Goal: Browse casually: Explore the website without a specific task or goal

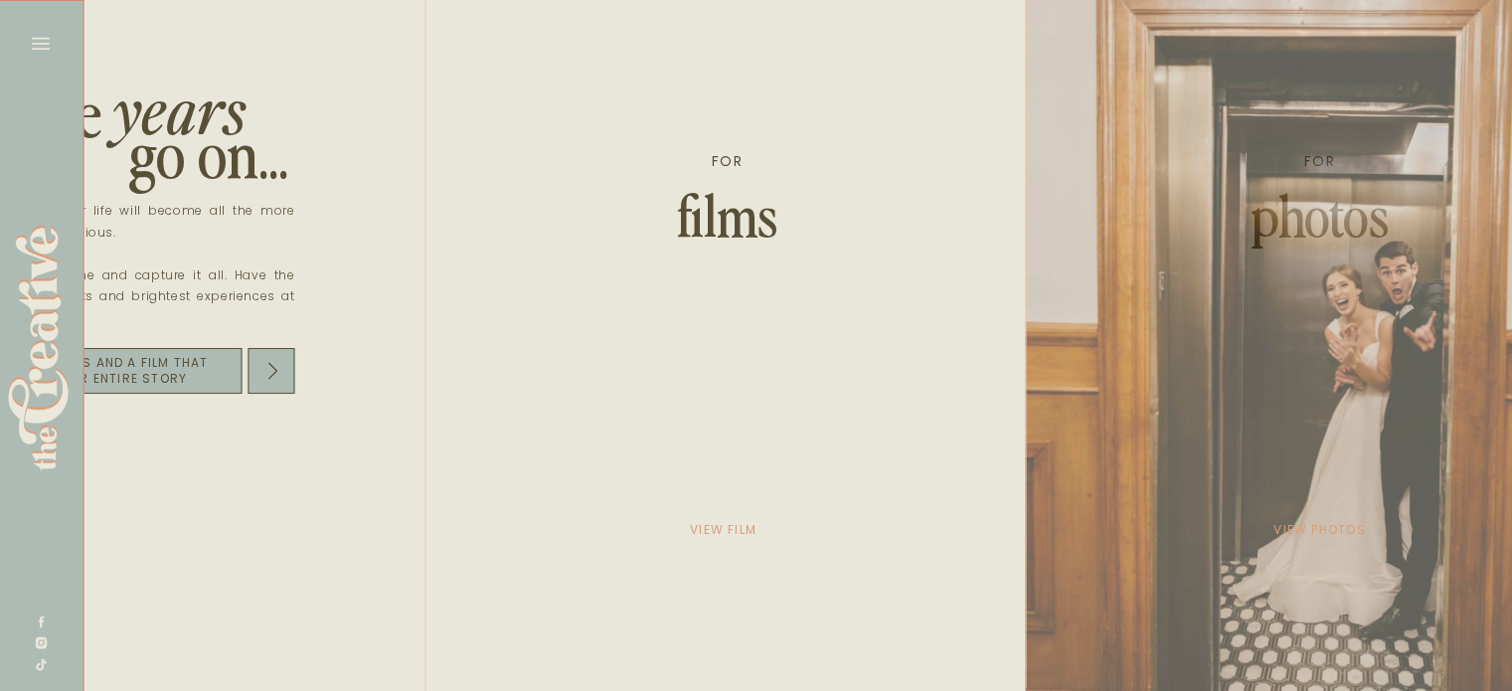
scroll to position [0, 3480]
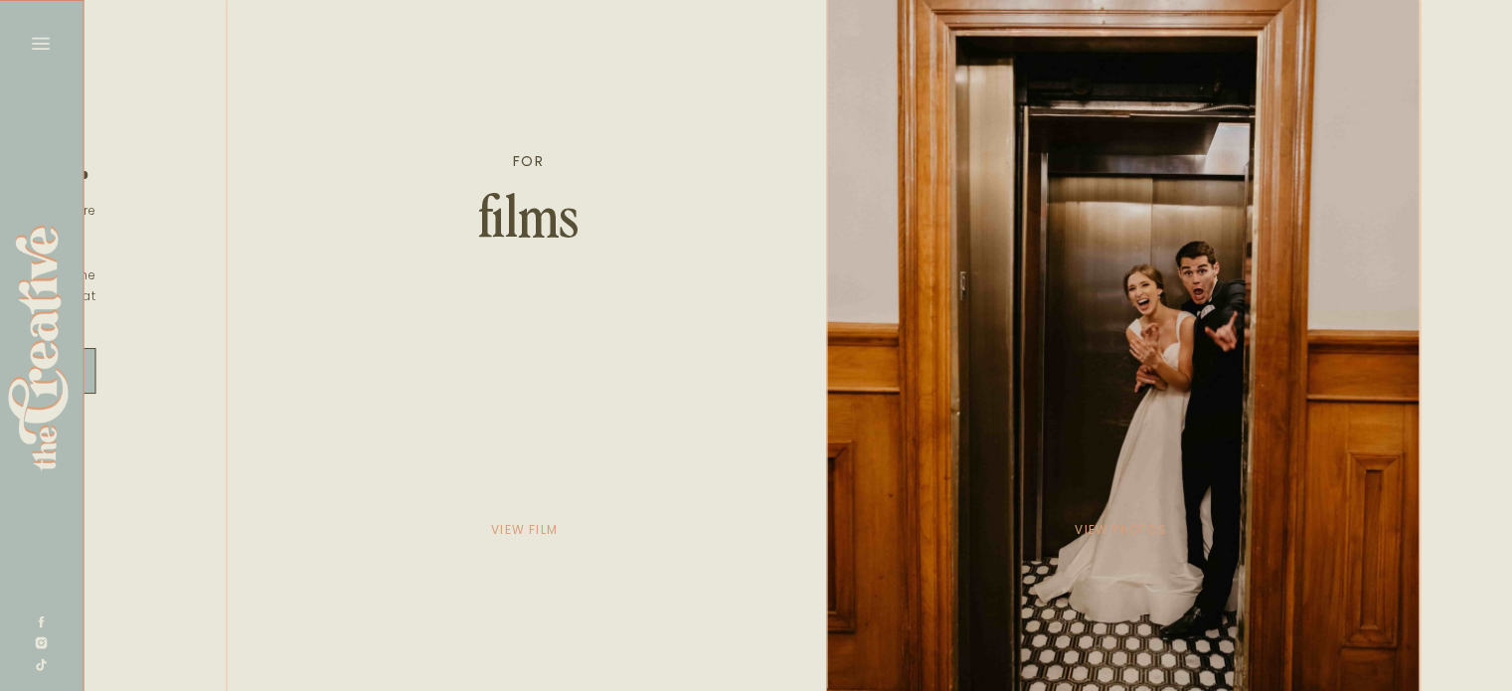
click at [1148, 210] on div at bounding box center [1122, 348] width 593 height 696
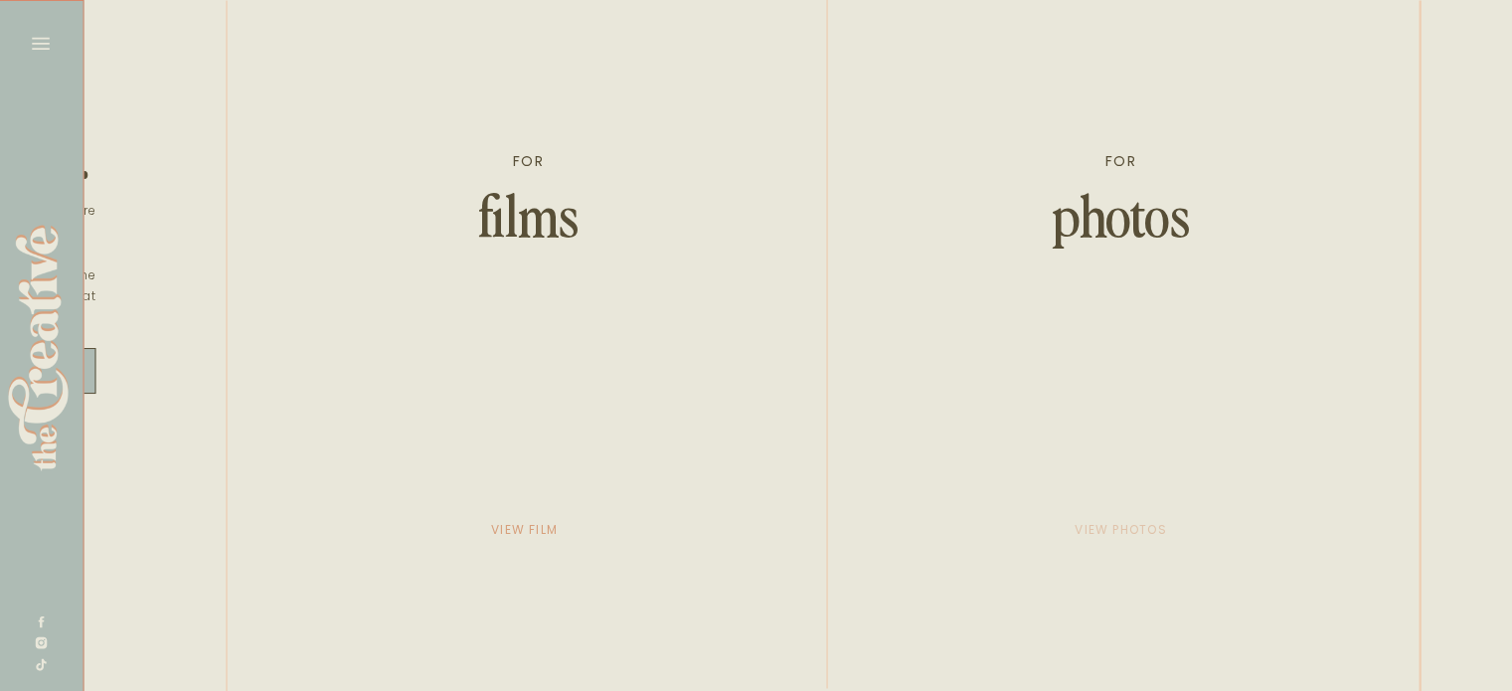
click at [1097, 536] on p "view photos" at bounding box center [1120, 530] width 99 height 28
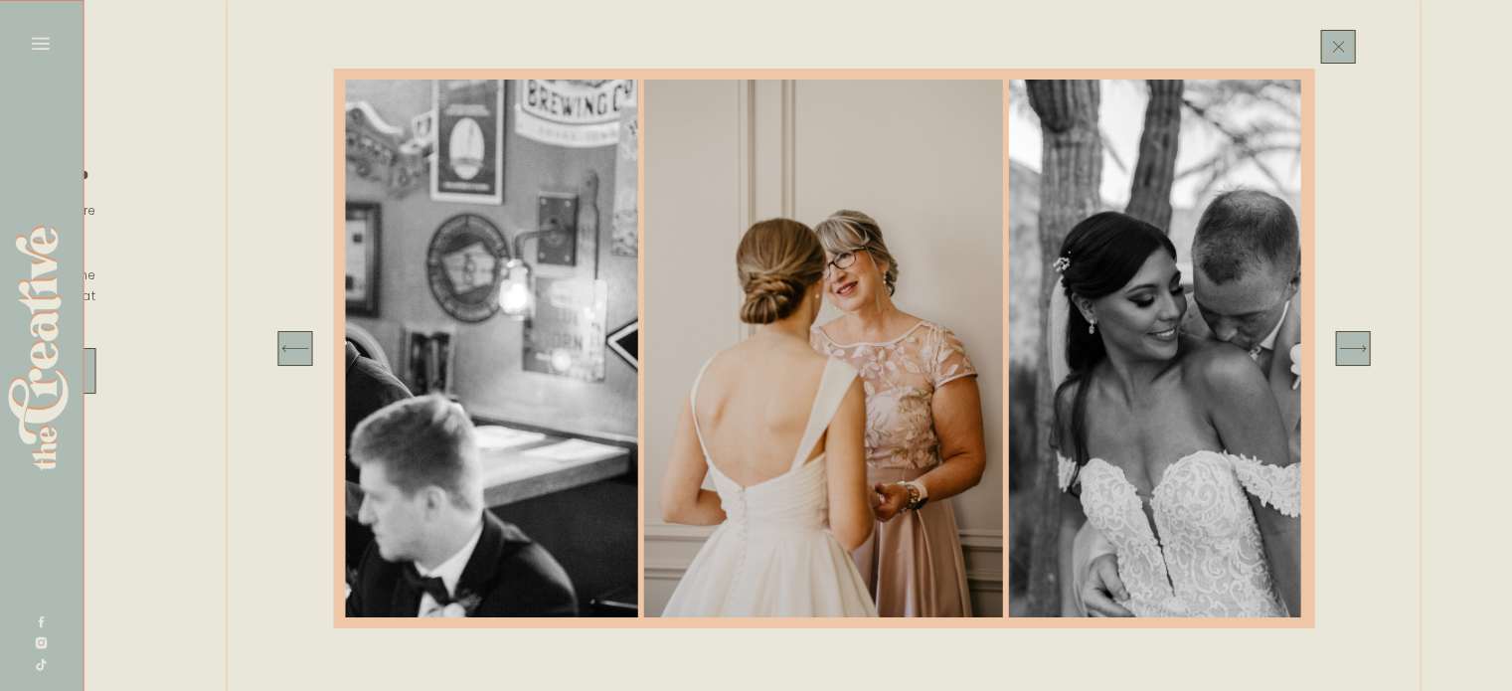
click at [1354, 355] on icon at bounding box center [1352, 348] width 35 height 35
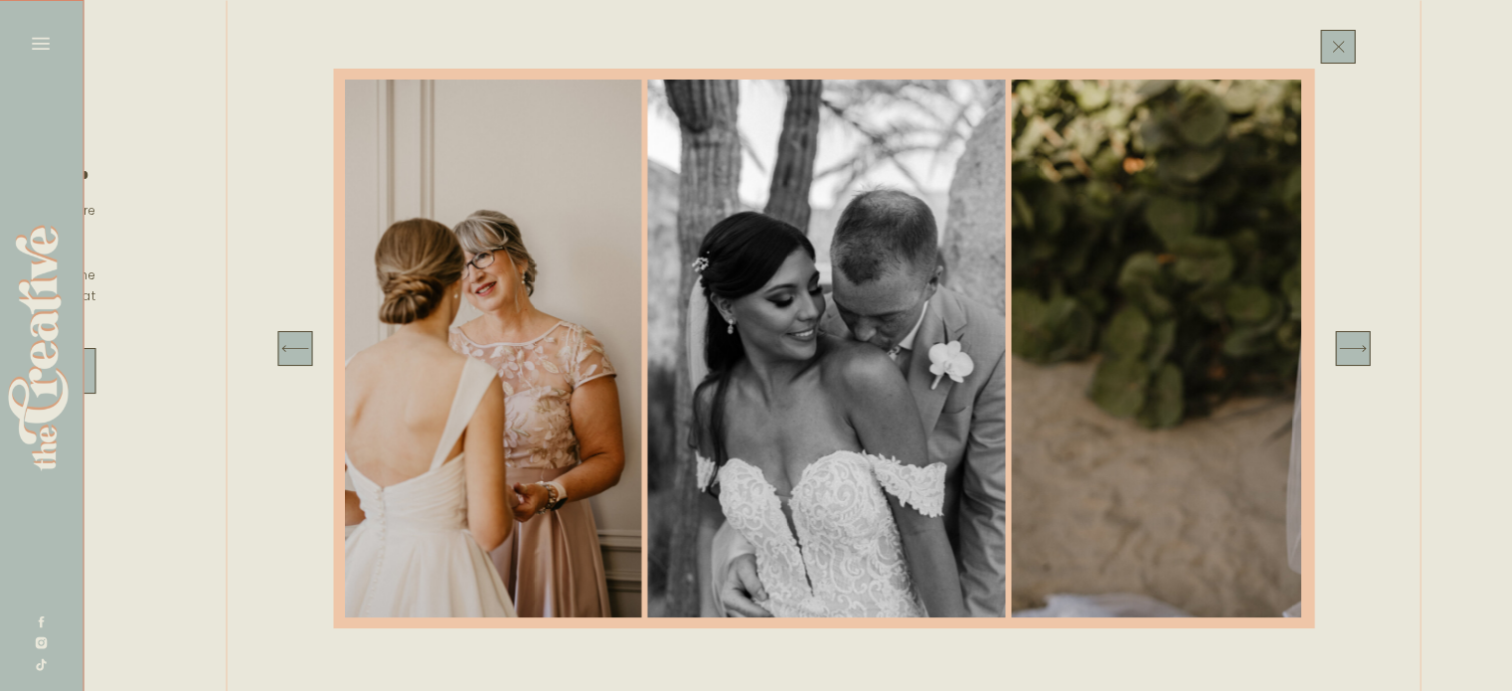
click at [1356, 355] on icon at bounding box center [1352, 348] width 35 height 35
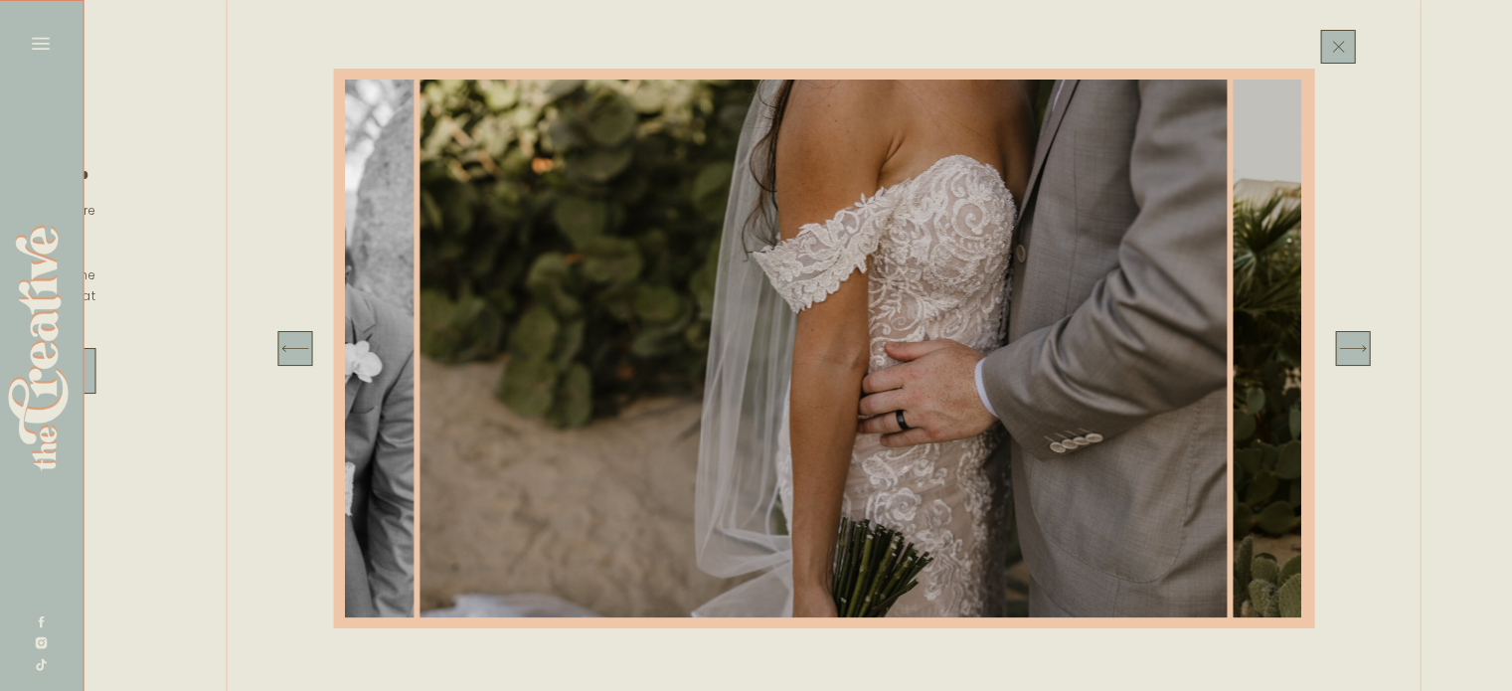
click at [1356, 355] on icon at bounding box center [1352, 348] width 35 height 35
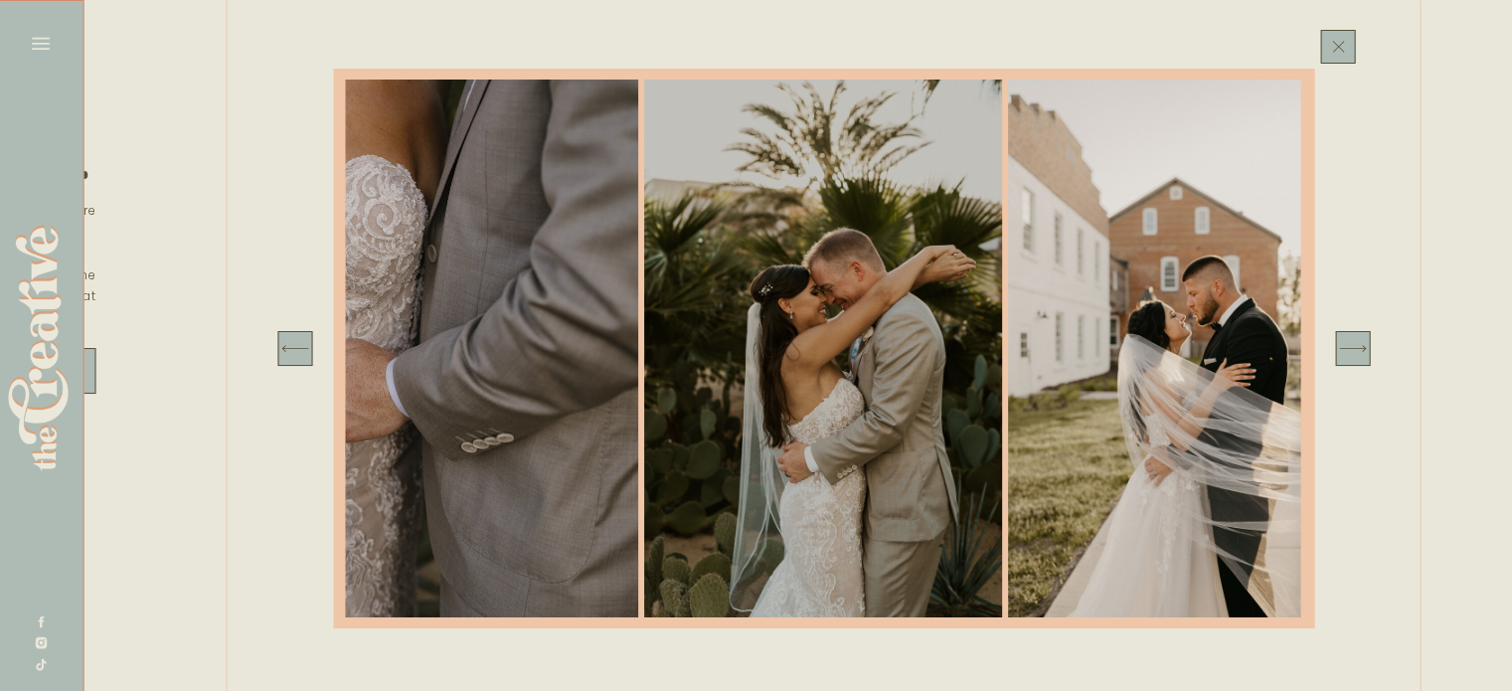
click at [1356, 355] on icon at bounding box center [1352, 348] width 35 height 35
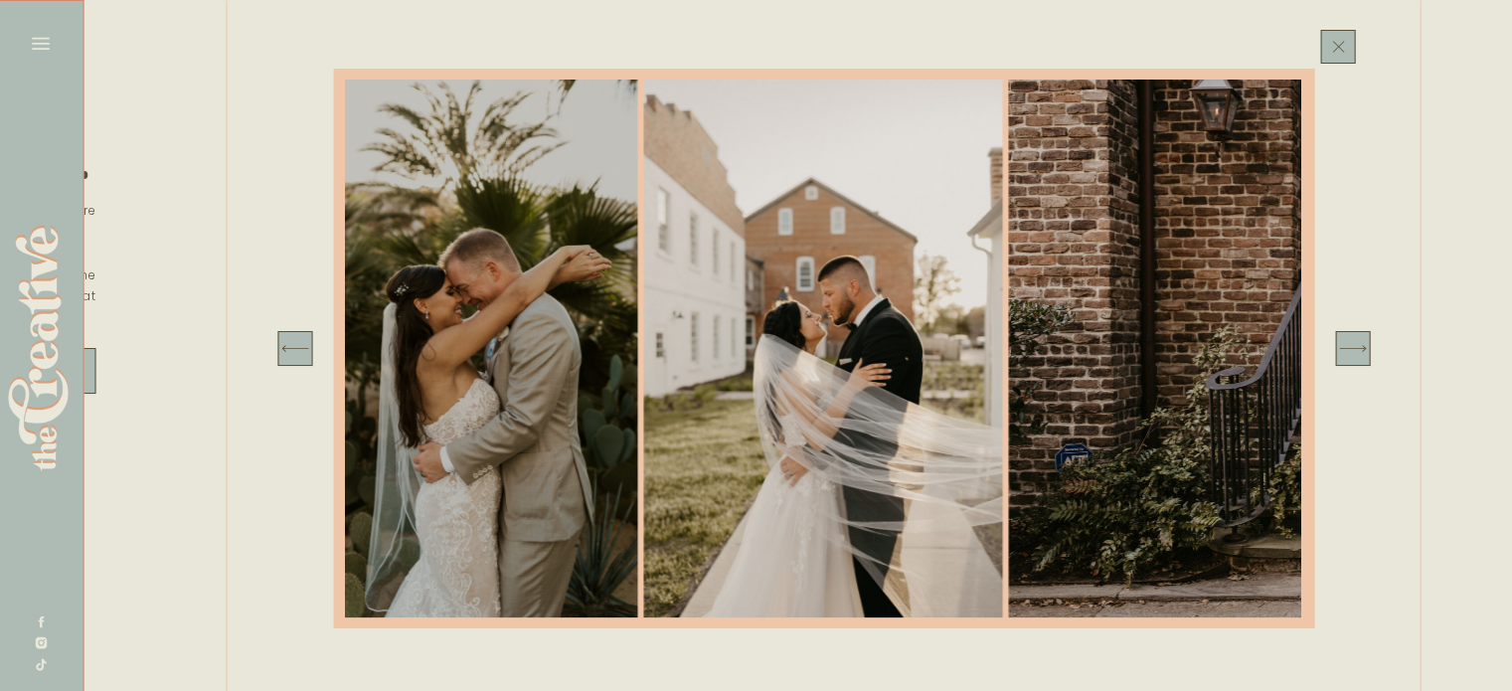
click at [1356, 355] on icon at bounding box center [1352, 348] width 35 height 35
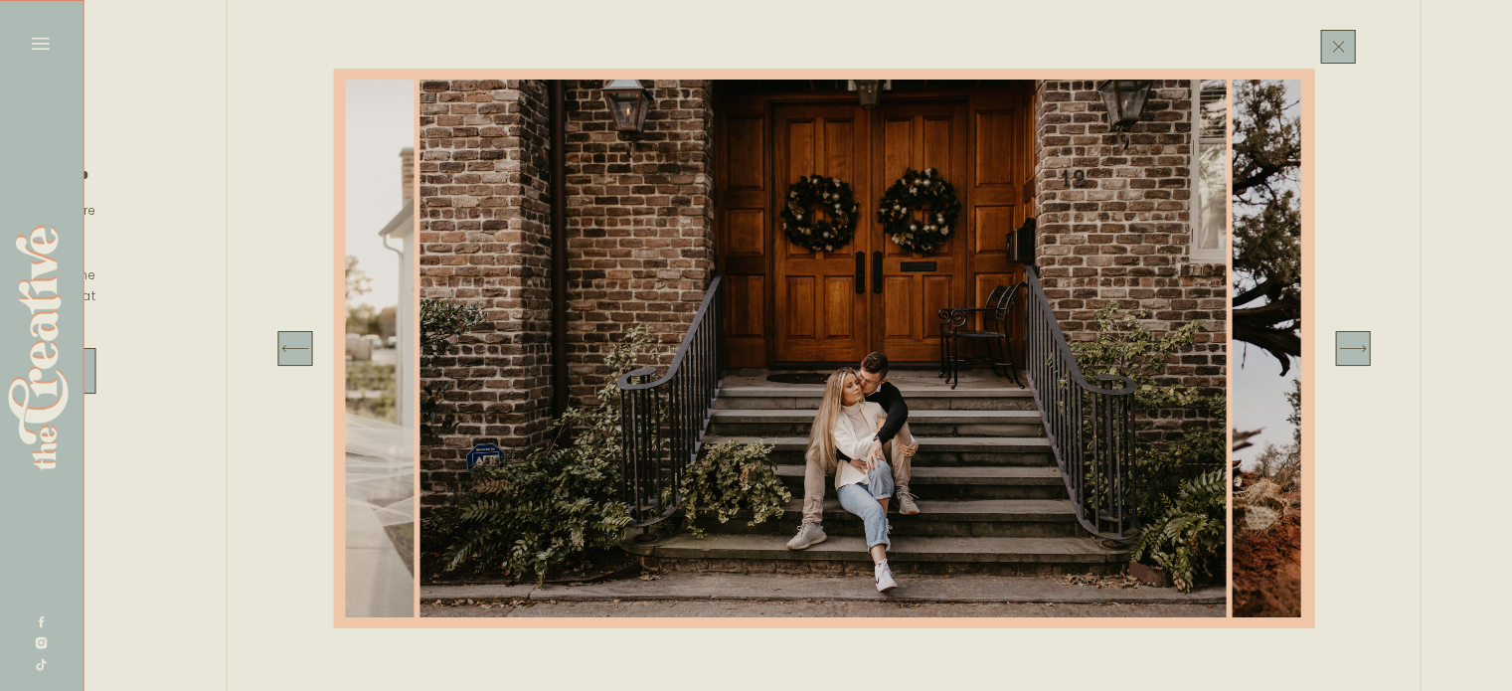
click at [1356, 355] on icon at bounding box center [1352, 348] width 35 height 35
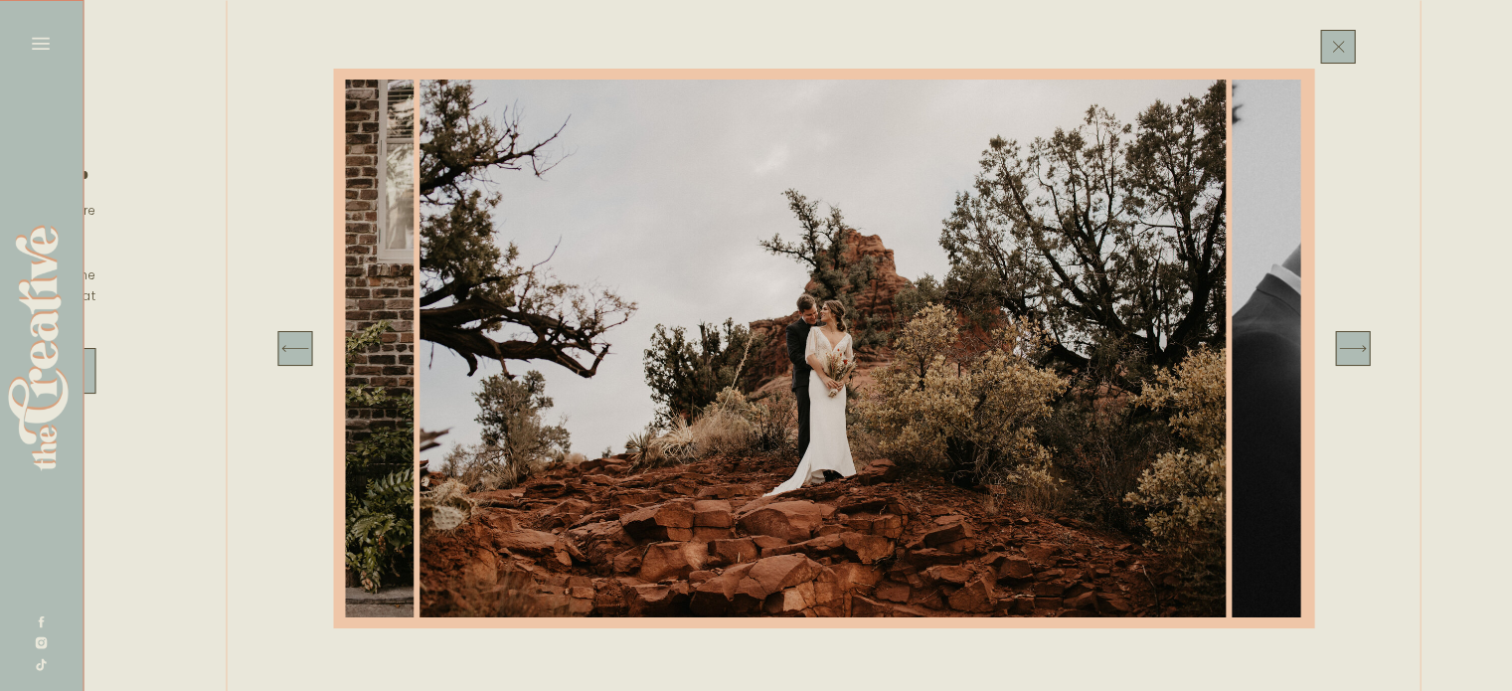
click at [1356, 355] on icon at bounding box center [1352, 348] width 35 height 35
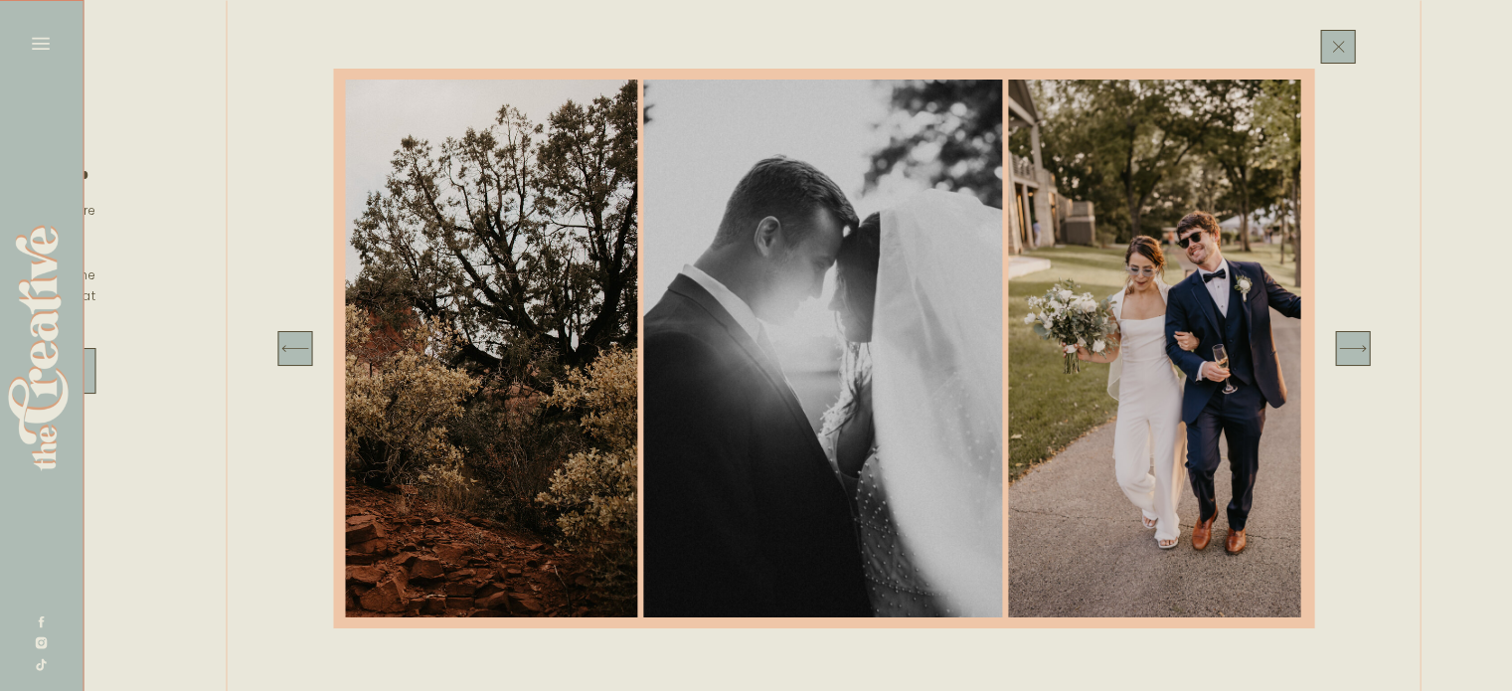
click at [1356, 355] on icon at bounding box center [1352, 348] width 35 height 35
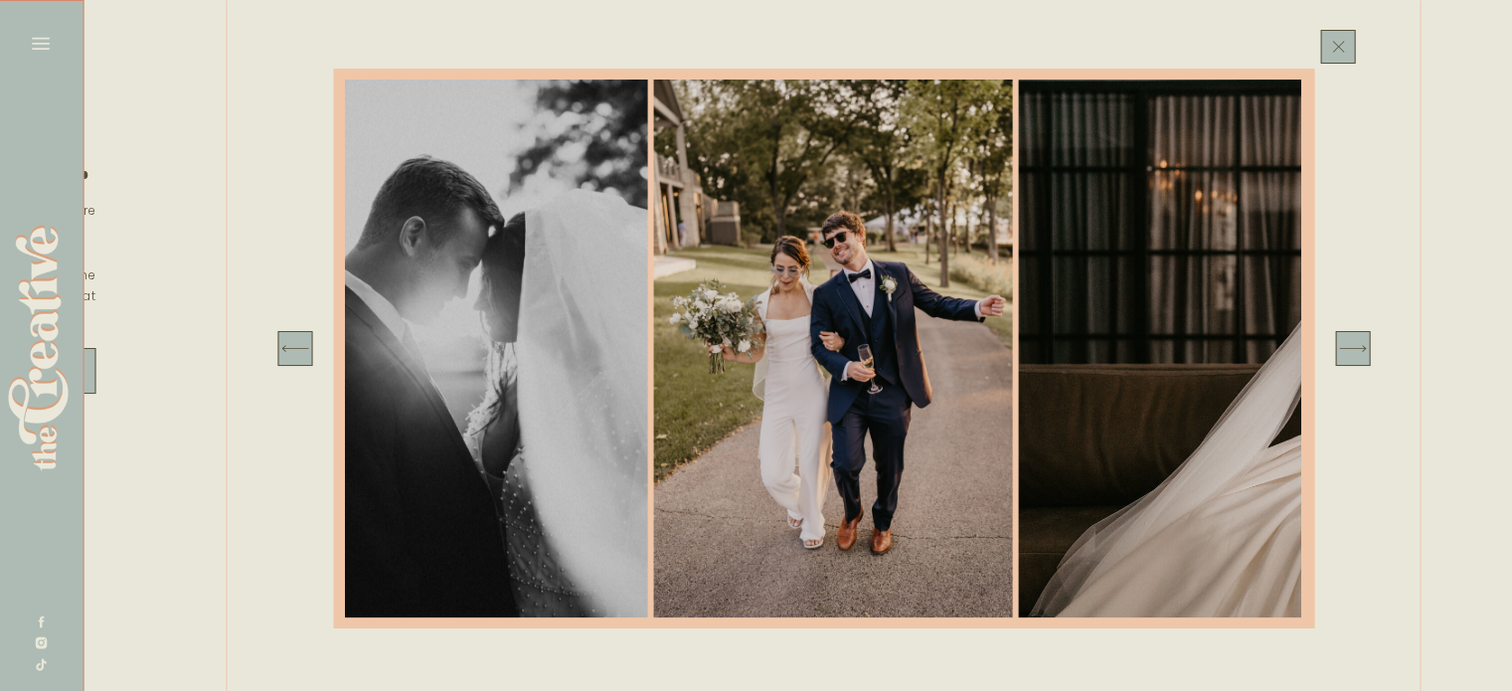
click at [1356, 355] on icon at bounding box center [1352, 348] width 35 height 35
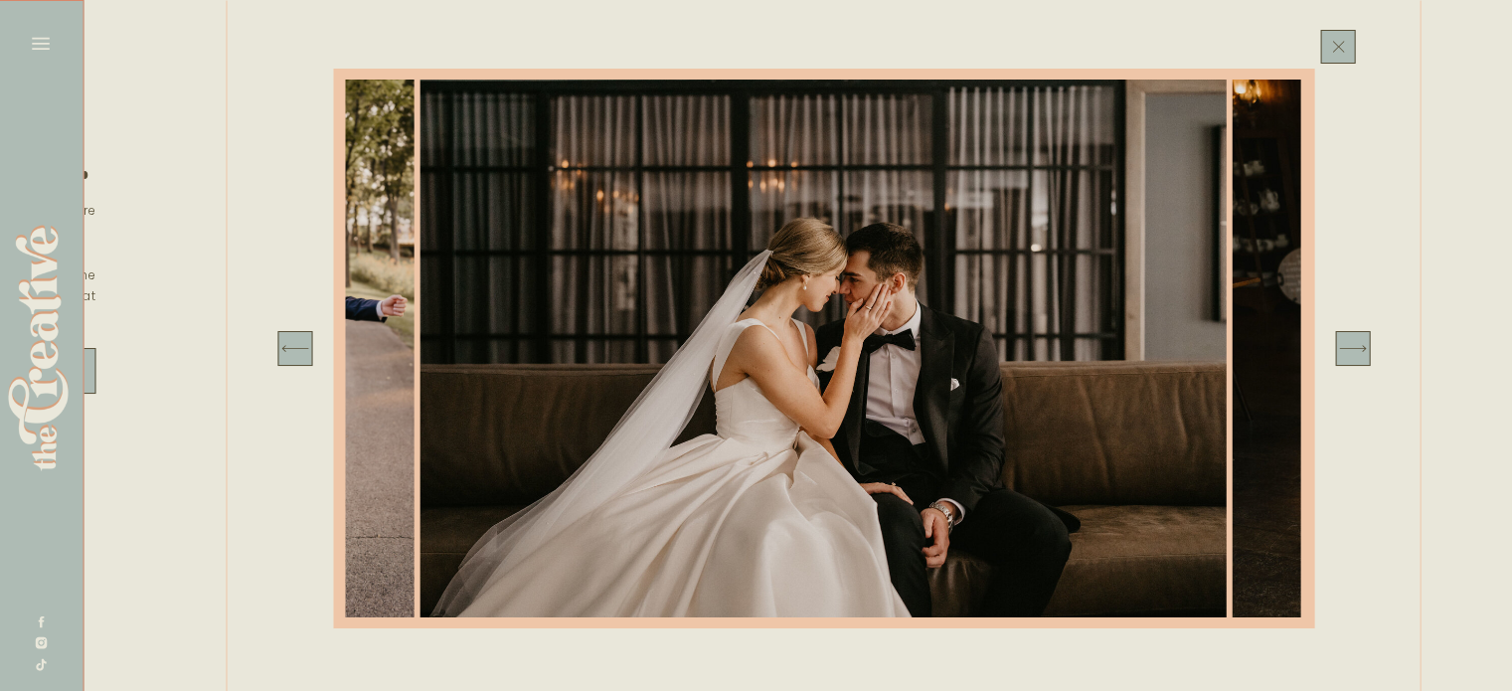
click at [1356, 355] on icon at bounding box center [1352, 348] width 35 height 35
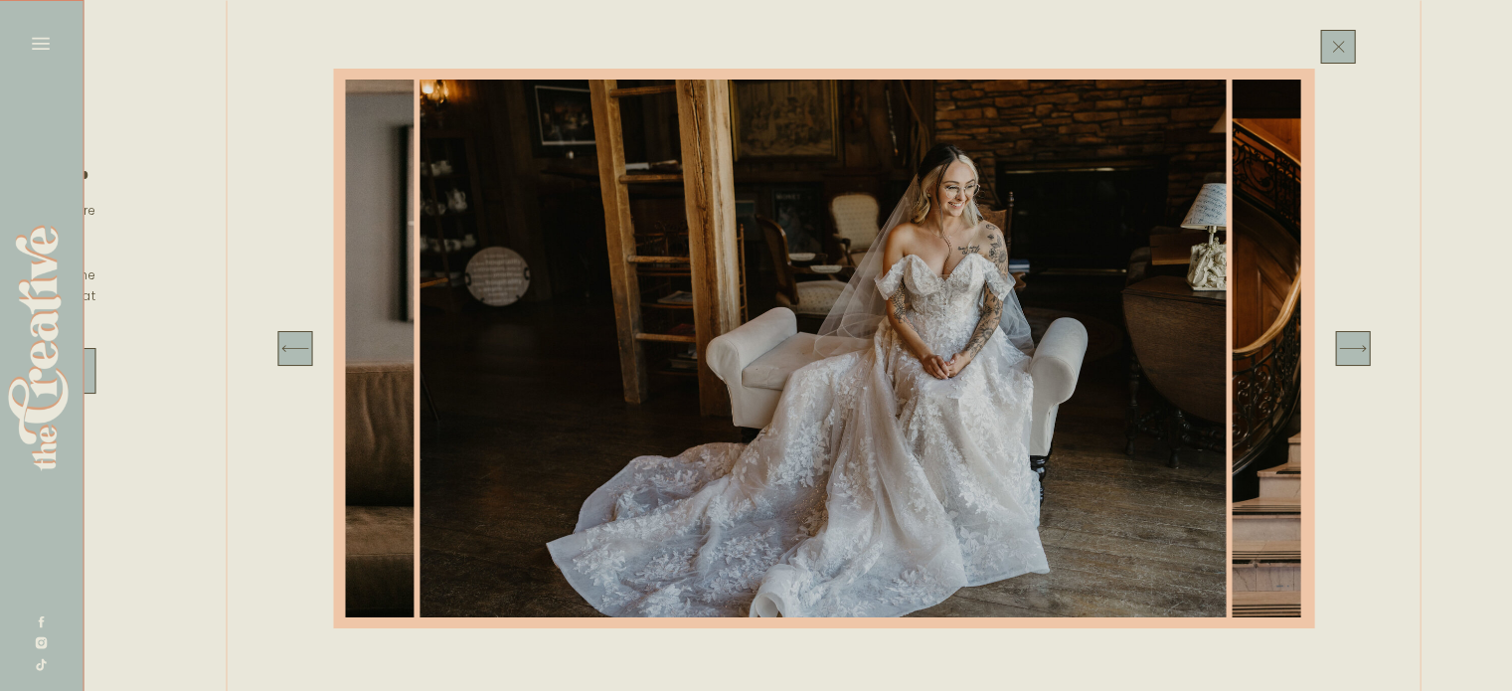
click at [1356, 355] on icon at bounding box center [1352, 348] width 35 height 35
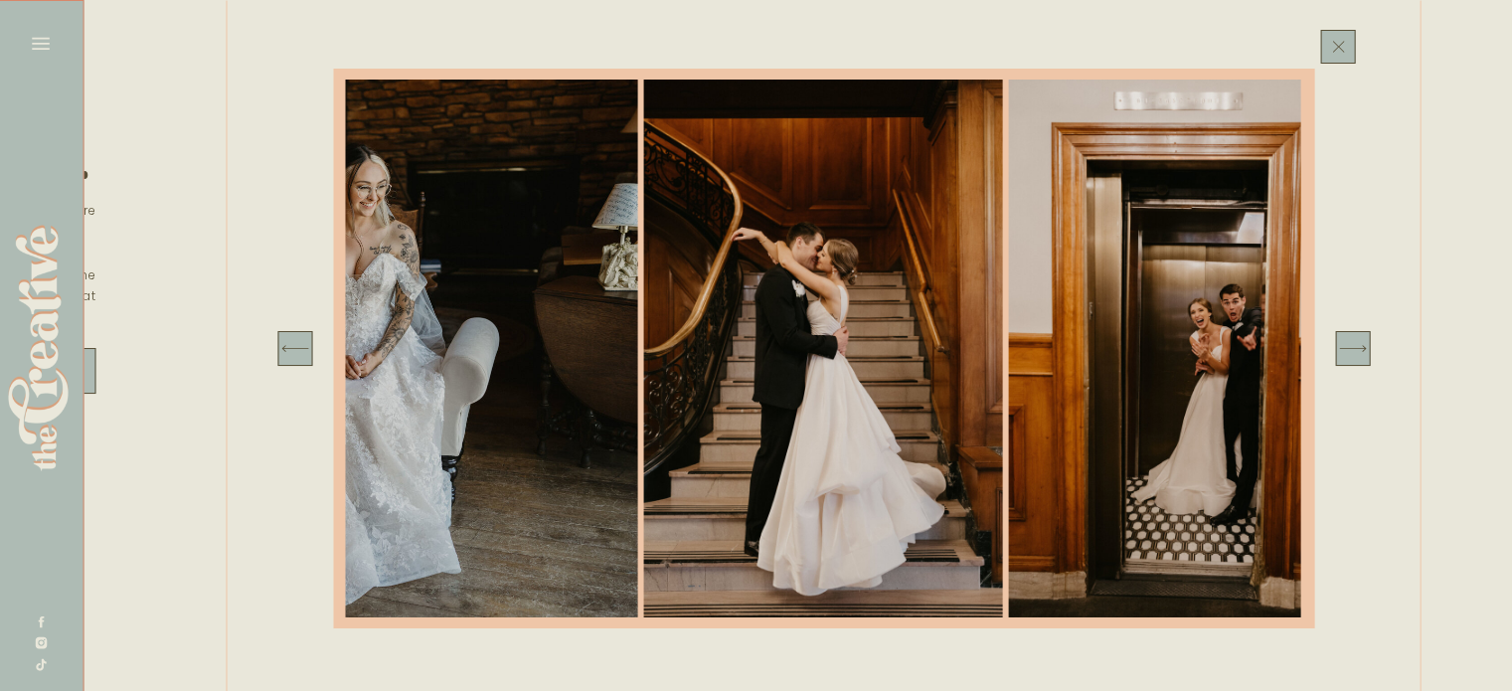
click at [1356, 355] on icon at bounding box center [1352, 348] width 35 height 35
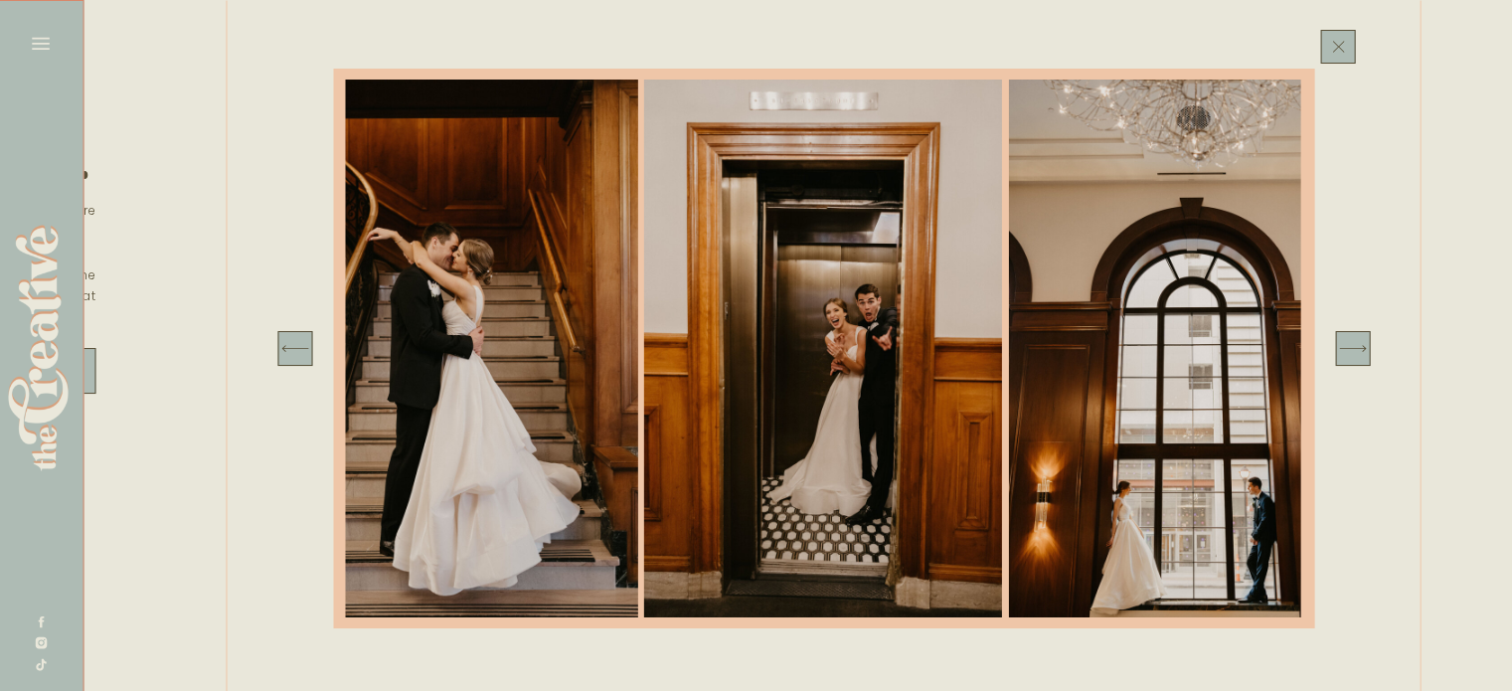
click at [1356, 355] on icon at bounding box center [1352, 348] width 35 height 35
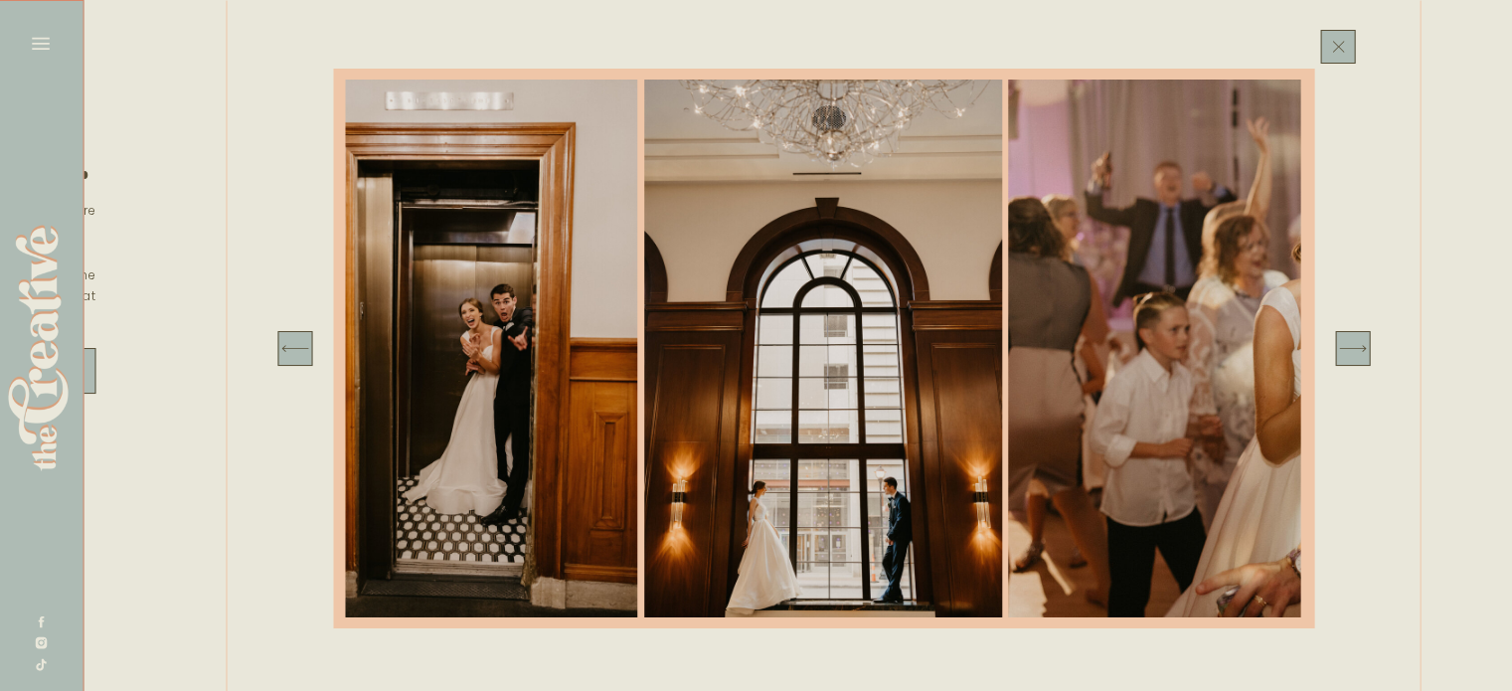
click at [1356, 355] on icon at bounding box center [1352, 348] width 35 height 35
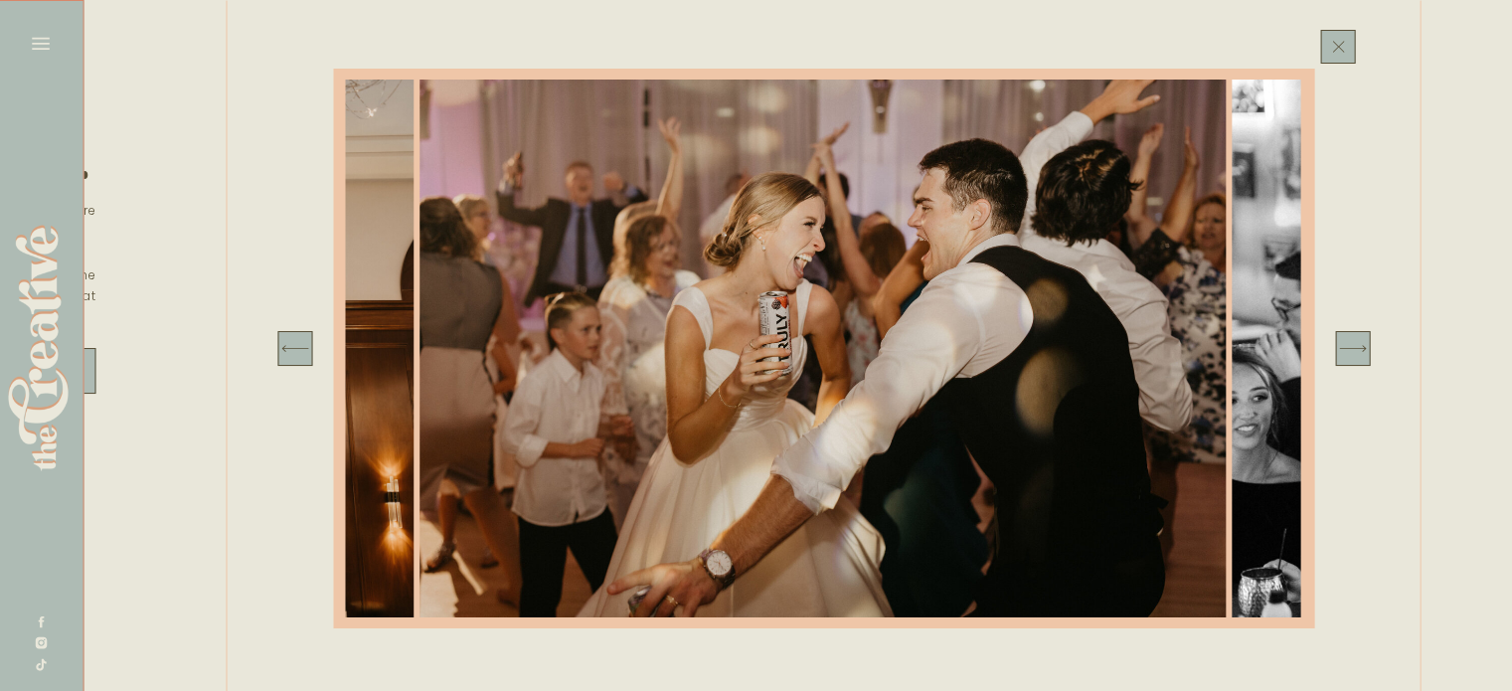
click at [1356, 355] on icon at bounding box center [1352, 348] width 35 height 35
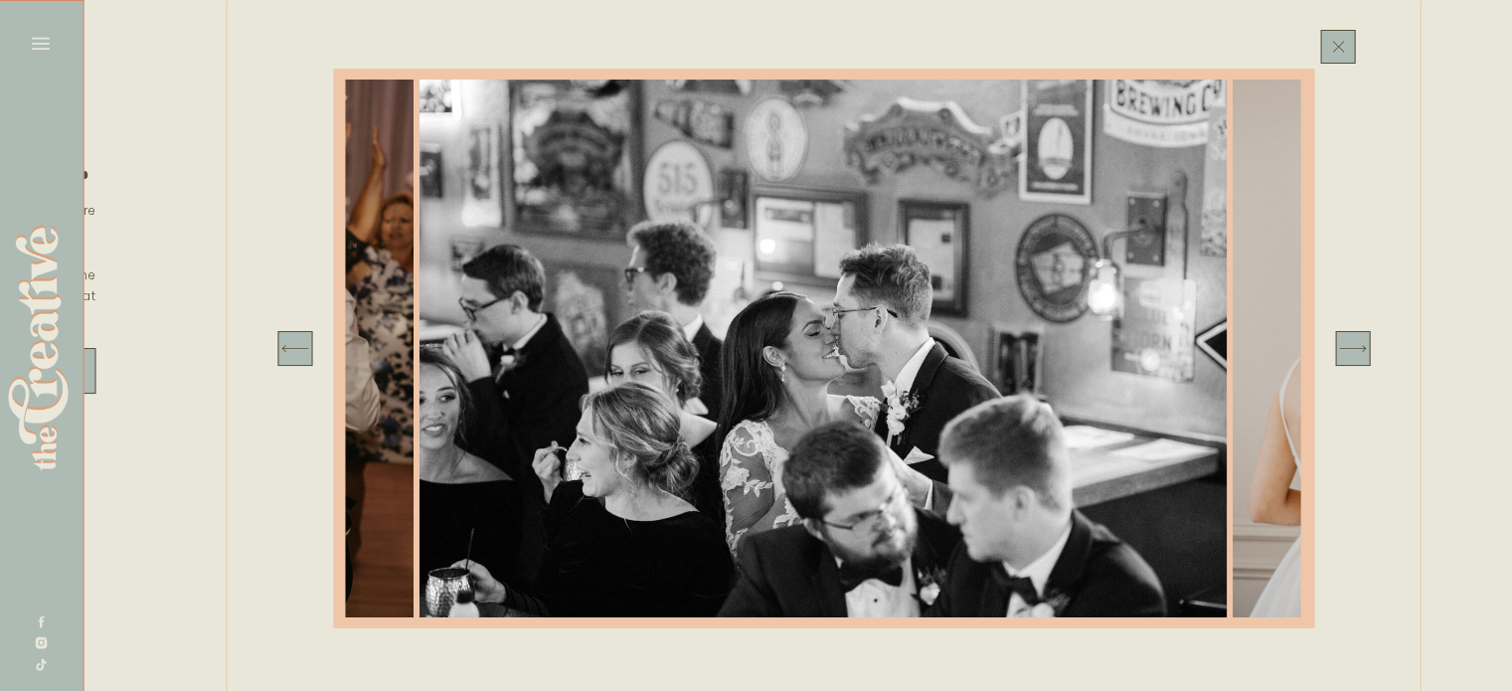
click at [1356, 355] on icon at bounding box center [1352, 348] width 35 height 35
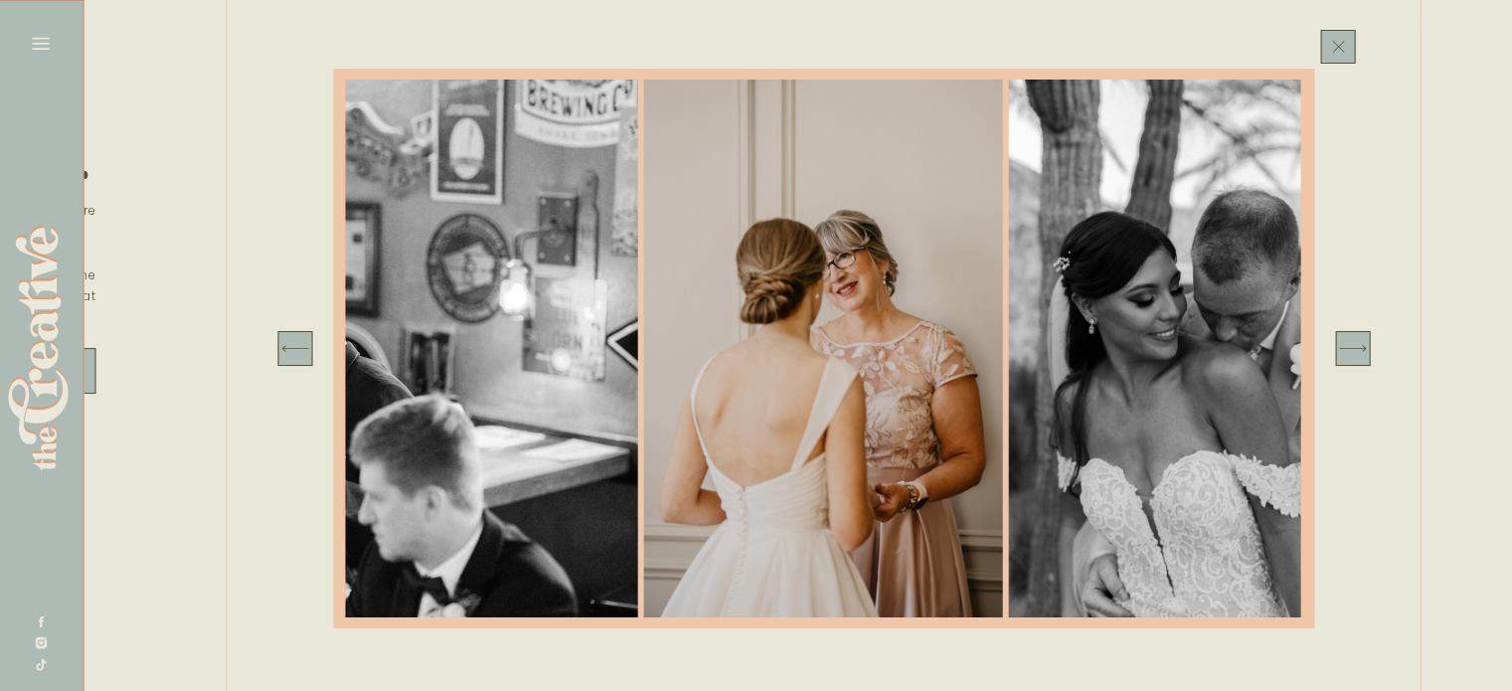
click at [1356, 355] on icon at bounding box center [1352, 348] width 35 height 35
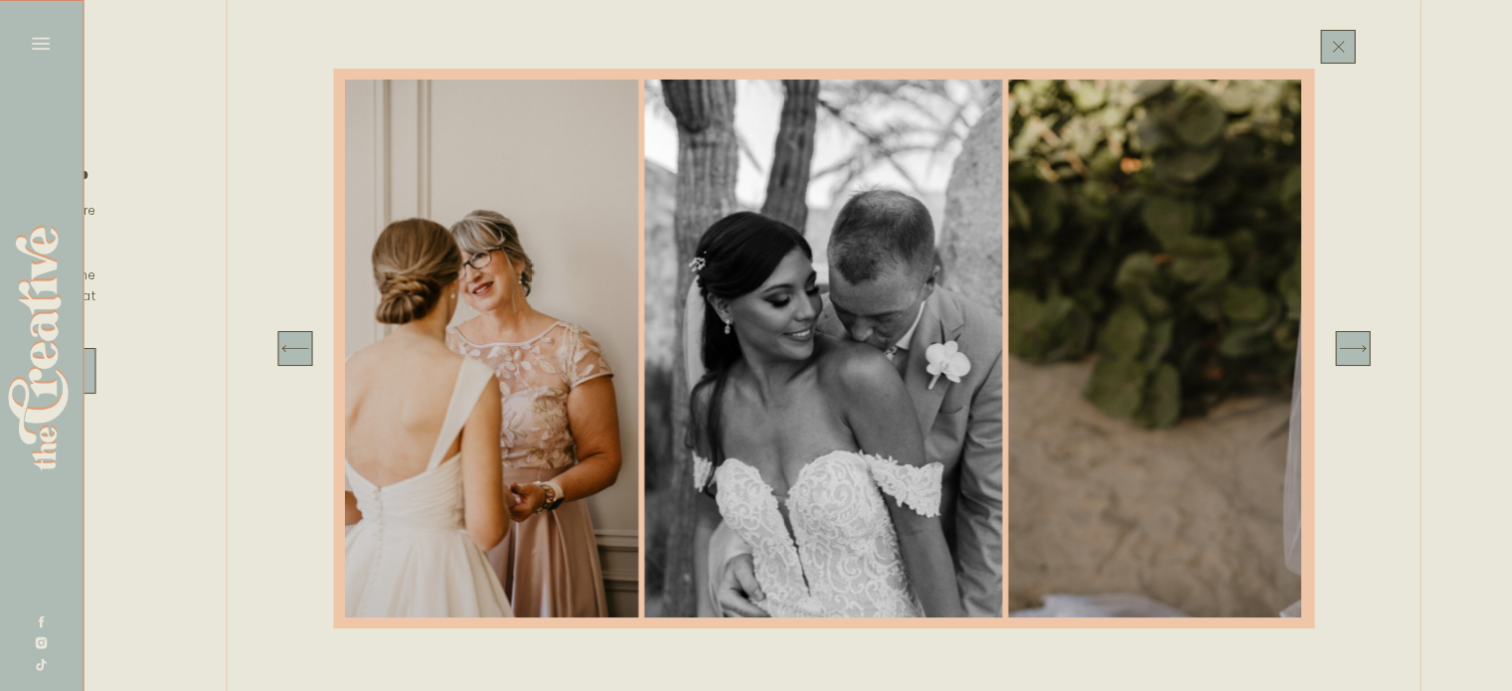
click at [1356, 355] on icon at bounding box center [1352, 348] width 35 height 35
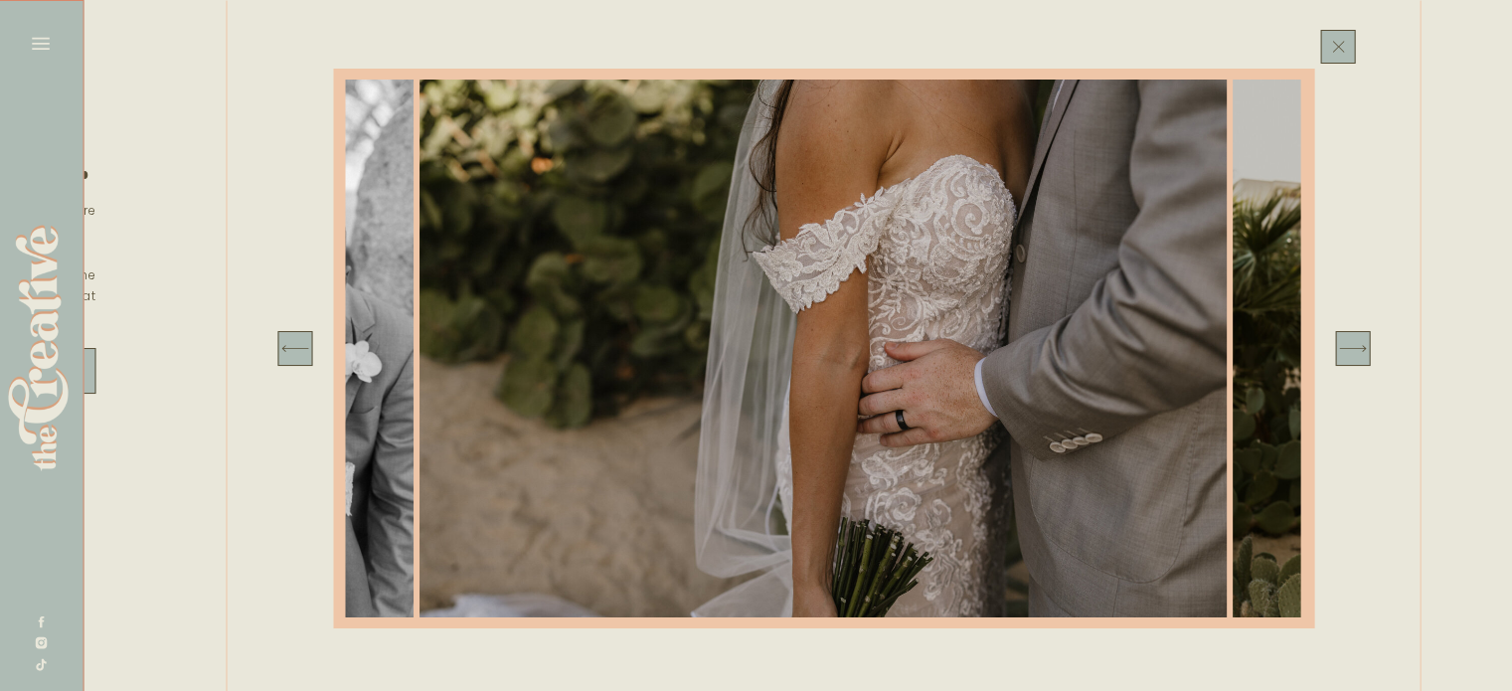
click at [1356, 355] on icon at bounding box center [1352, 348] width 35 height 35
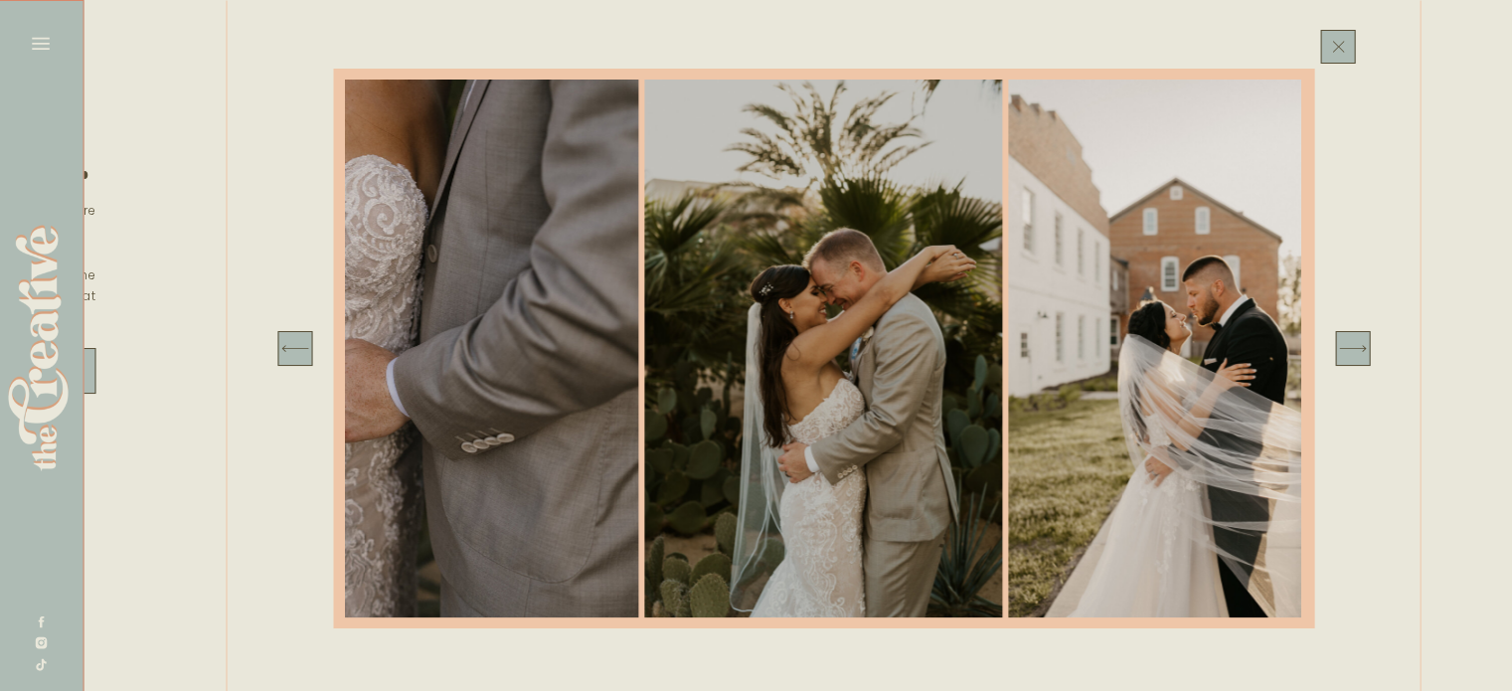
click at [1356, 355] on icon at bounding box center [1352, 348] width 35 height 35
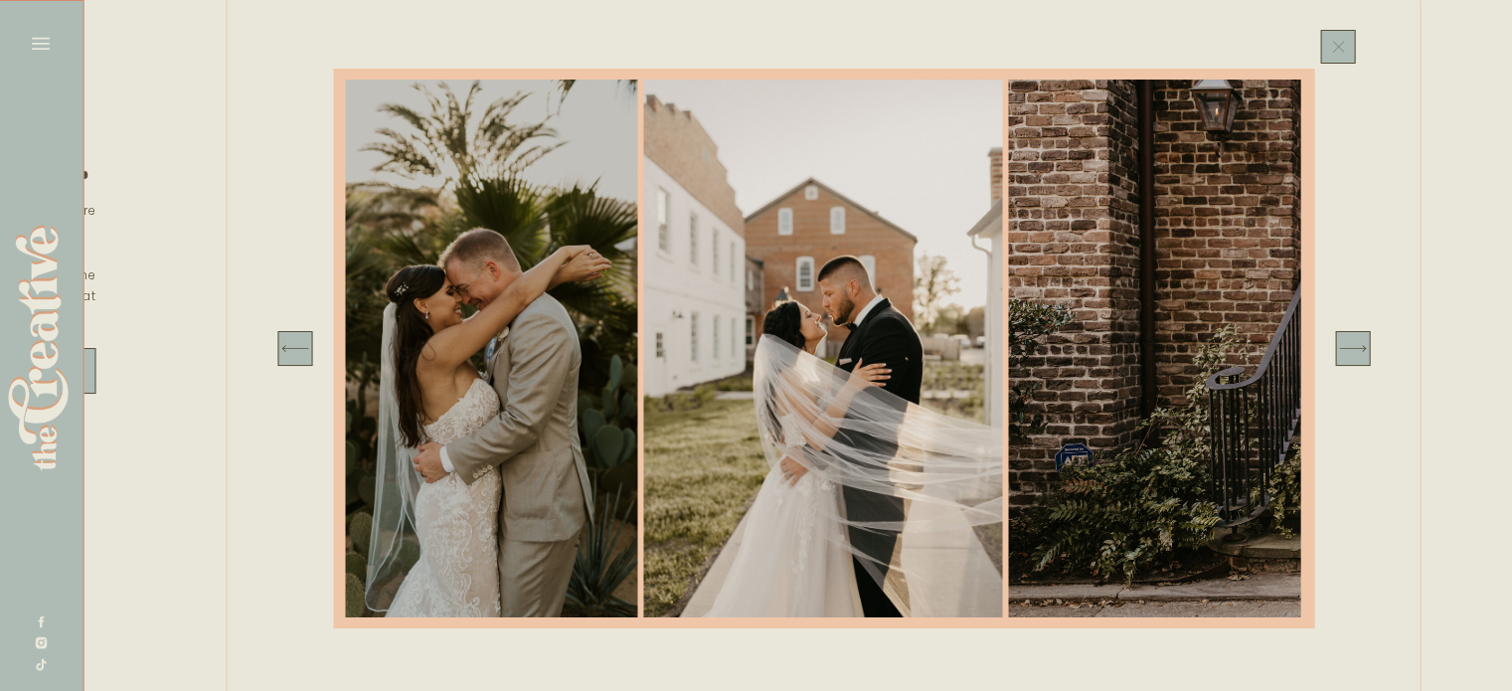
click at [1346, 47] on icon at bounding box center [1338, 47] width 20 height 22
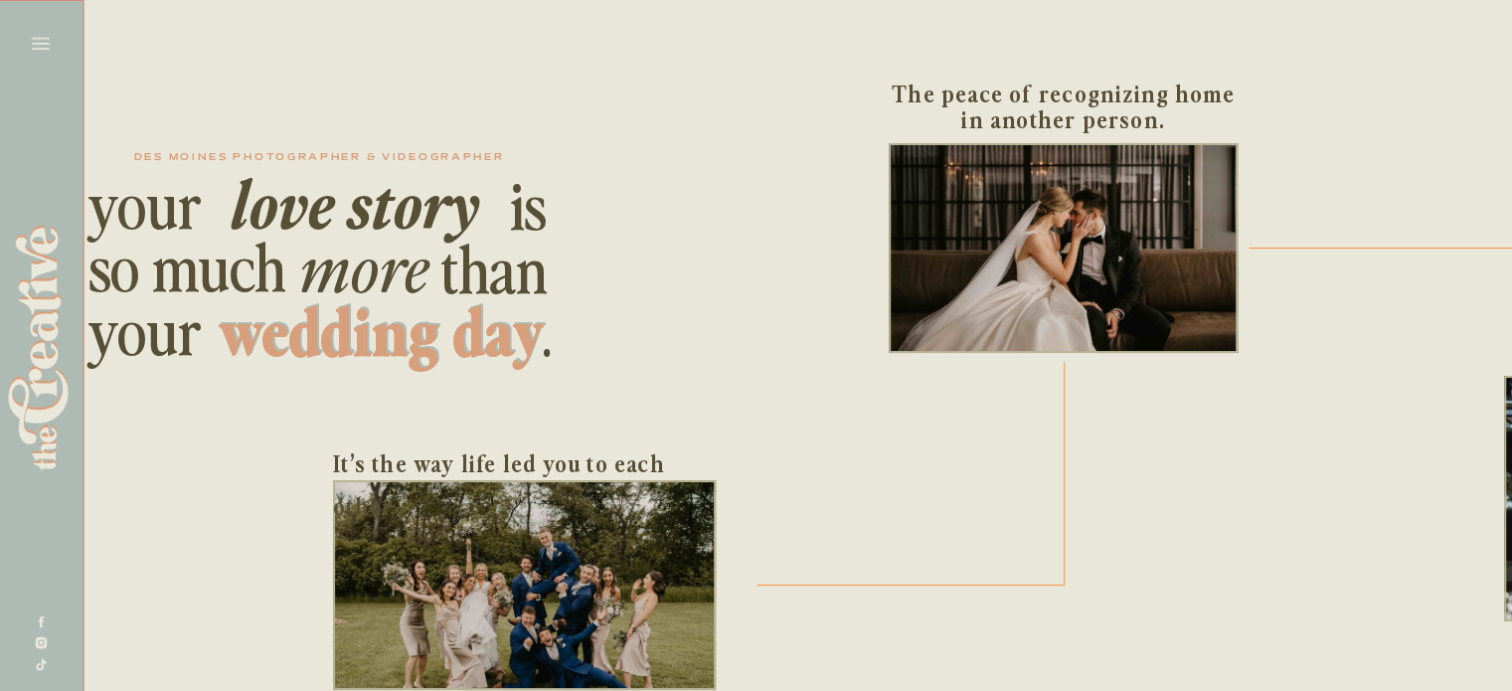
scroll to position [0, 696]
